Goal: Navigation & Orientation: Find specific page/section

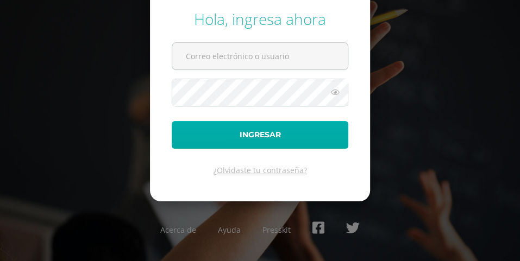
type input "[EMAIL_ADDRESS][DOMAIN_NAME]"
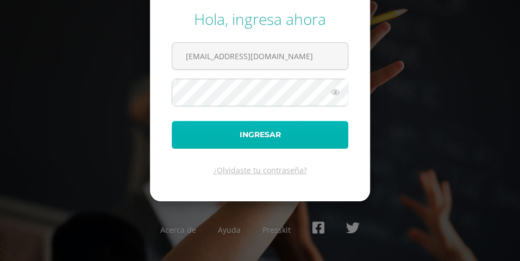
click at [287, 133] on button "Ingresar" at bounding box center [260, 135] width 177 height 28
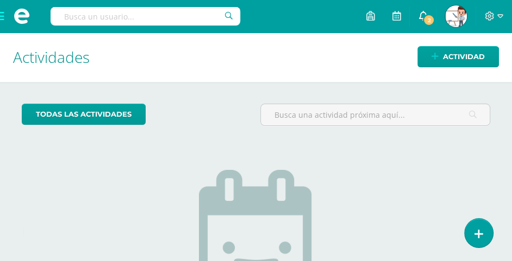
click at [425, 15] on icon at bounding box center [422, 16] width 9 height 10
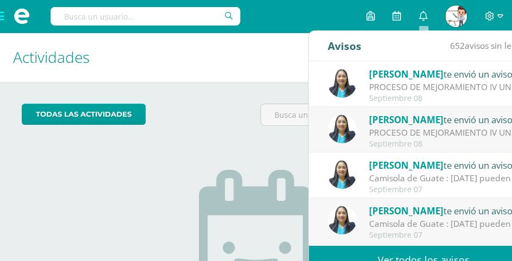
click at [288, 20] on div "Configuración Cerrar sesión [PERSON_NAME] Mi Perfil 2 0 Mis accesos directos Ce…" at bounding box center [256, 16] width 512 height 33
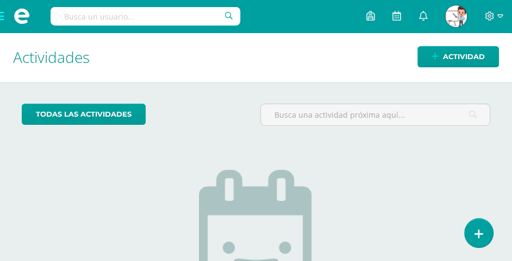
click at [1, 17] on span at bounding box center [21, 16] width 43 height 33
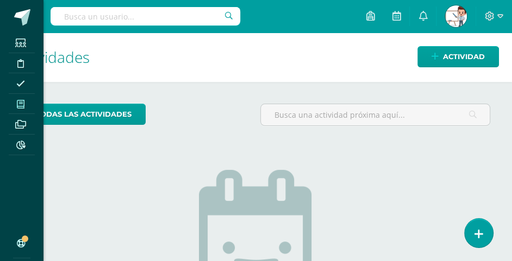
click at [16, 104] on span at bounding box center [21, 104] width 24 height 15
